Goal: Task Accomplishment & Management: Manage account settings

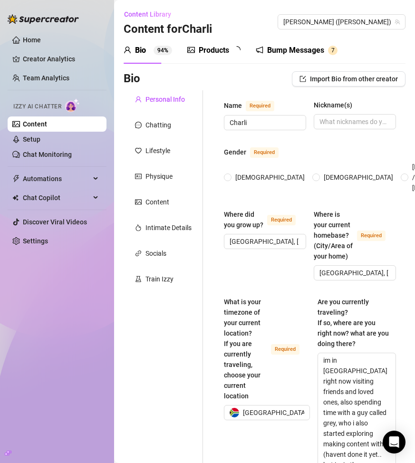
radio input "true"
type input "[DATE]"
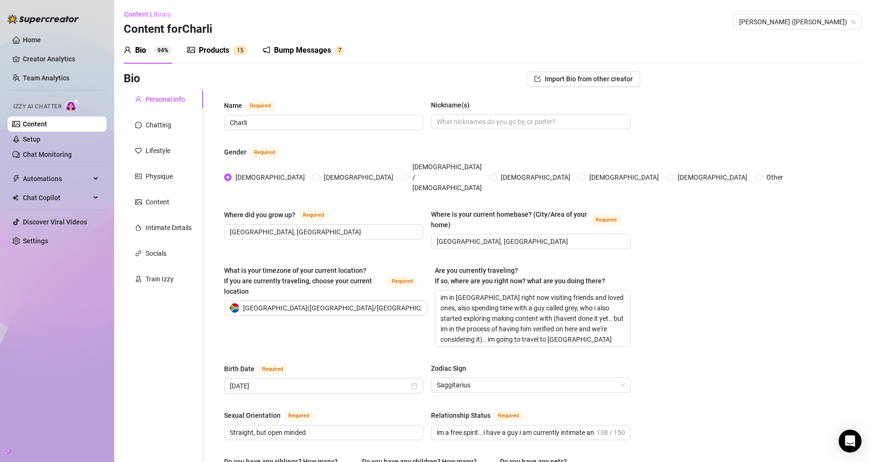
click at [314, 51] on div "Bump Messages" at bounding box center [302, 50] width 57 height 11
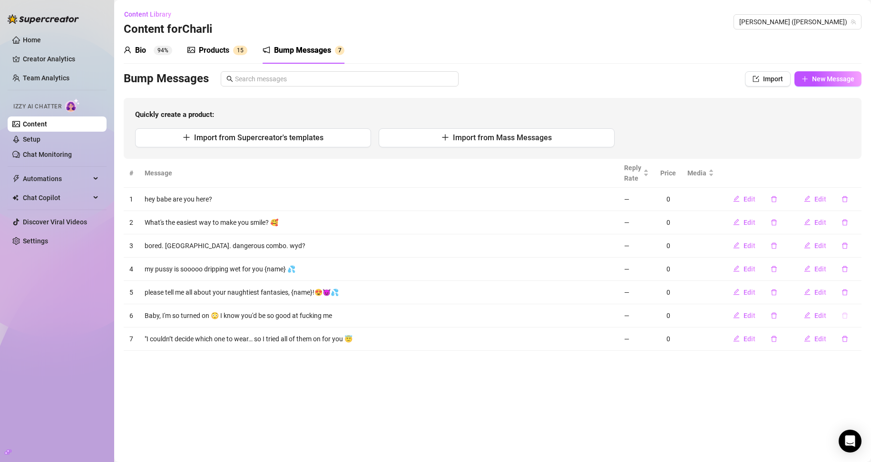
click at [415, 315] on icon "delete" at bounding box center [844, 315] width 7 height 7
click at [415, 292] on span "Yes" at bounding box center [854, 291] width 11 height 8
click at [415, 294] on icon "delete" at bounding box center [844, 292] width 7 height 7
click at [415, 271] on span "Yes" at bounding box center [854, 268] width 11 height 8
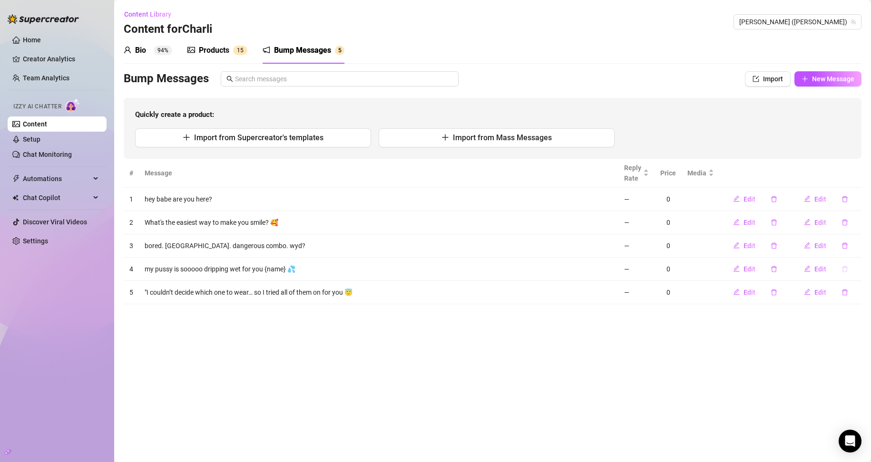
click at [415, 271] on icon "delete" at bounding box center [845, 269] width 6 height 6
click at [415, 244] on span "Yes" at bounding box center [854, 245] width 11 height 8
click at [415, 220] on icon "delete" at bounding box center [844, 222] width 7 height 7
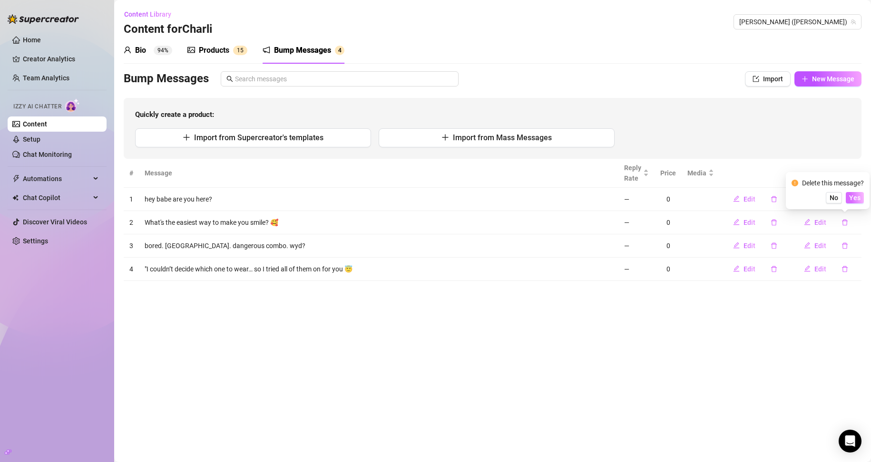
click at [415, 200] on span "Yes" at bounding box center [854, 198] width 11 height 8
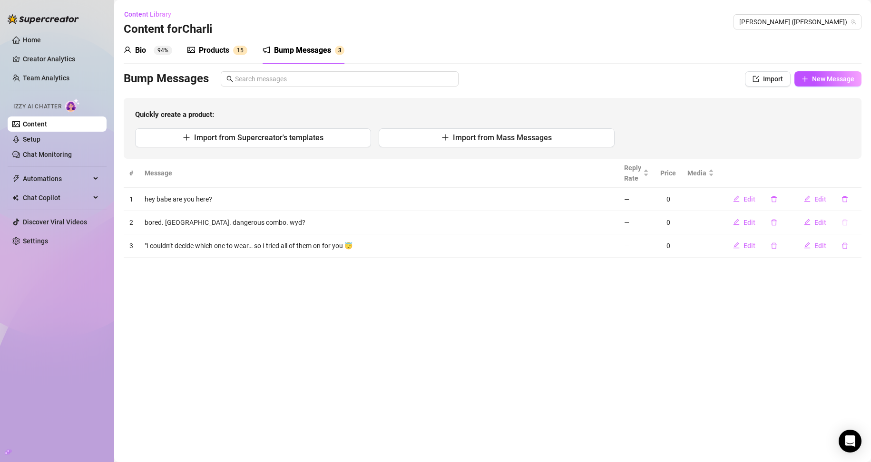
click at [415, 221] on button "button" at bounding box center [844, 222] width 22 height 15
click at [415, 198] on div "Delete this message? No Yes" at bounding box center [827, 190] width 84 height 37
click at [415, 199] on span "Yes" at bounding box center [854, 198] width 11 height 8
click at [415, 197] on icon "delete" at bounding box center [844, 199] width 7 height 7
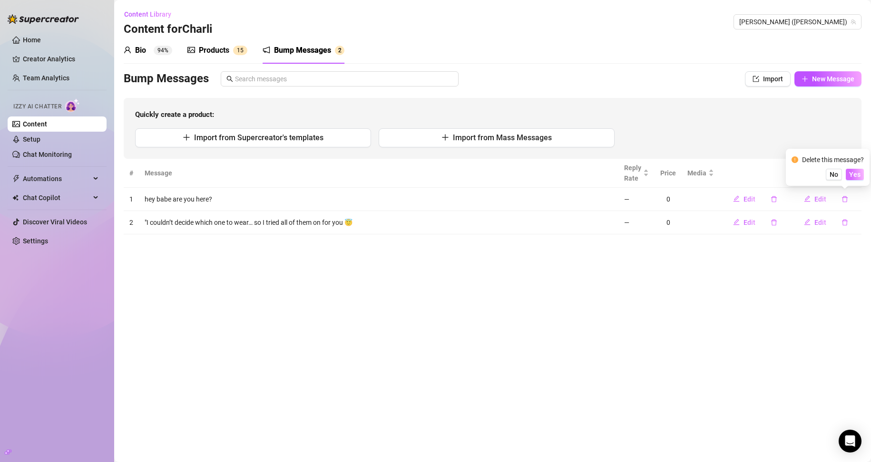
click at [415, 176] on span "Yes" at bounding box center [854, 175] width 11 height 8
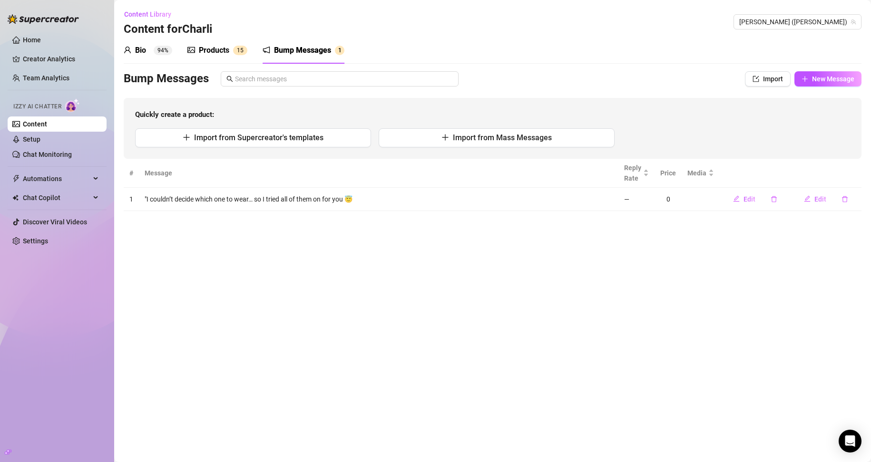
drag, startPoint x: 223, startPoint y: 50, endPoint x: 150, endPoint y: 51, distance: 73.2
click at [223, 50] on div "Products" at bounding box center [214, 50] width 30 height 11
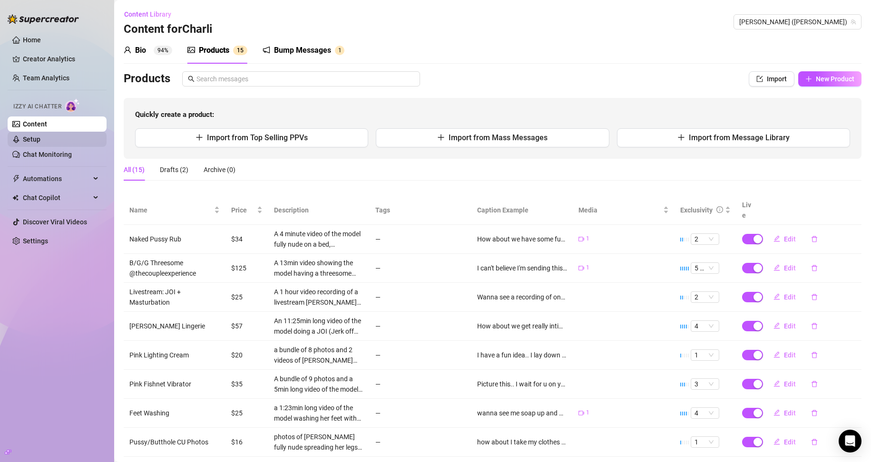
click at [40, 142] on link "Setup" at bounding box center [32, 140] width 18 height 8
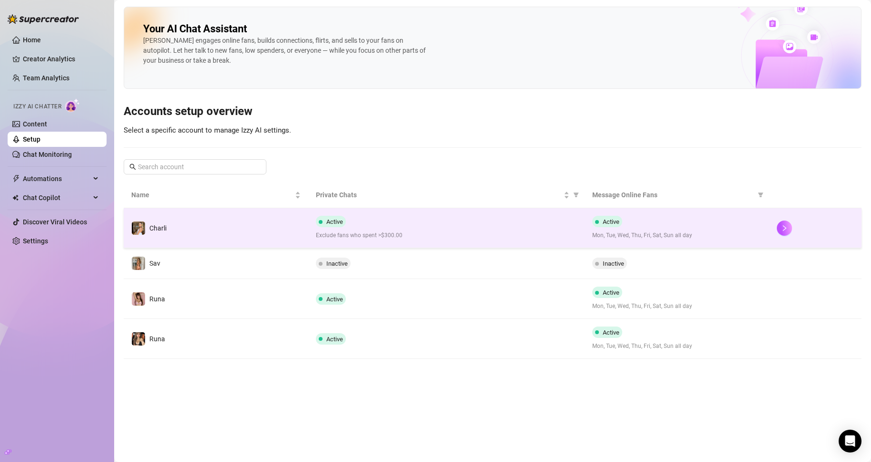
click at [415, 227] on div "Active Mon, Tue, Wed, Thu, Fri, Sat, Sun all day" at bounding box center [676, 228] width 169 height 24
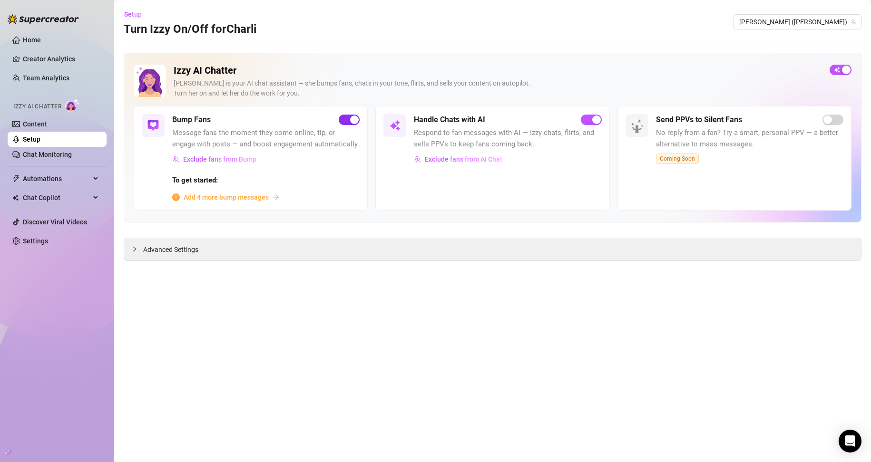
click at [350, 122] on div "button" at bounding box center [354, 120] width 9 height 9
